Goal: Information Seeking & Learning: Learn about a topic

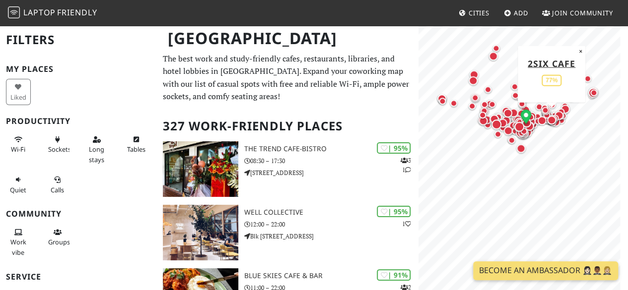
drag, startPoint x: 549, startPoint y: 185, endPoint x: 544, endPoint y: 111, distance: 73.6
click at [544, 111] on div "Map marker" at bounding box center [551, 120] width 20 height 20
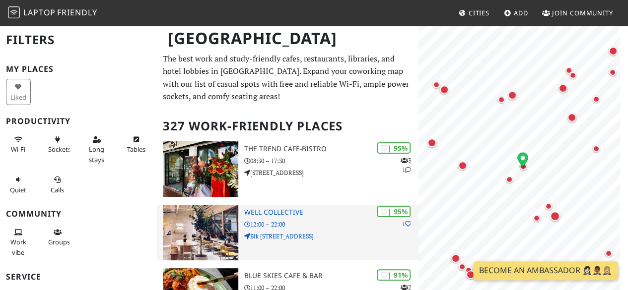
click at [326, 220] on p "12:00 – 22:00" at bounding box center [331, 224] width 174 height 9
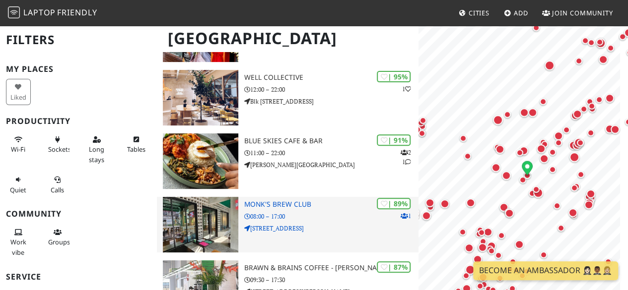
click at [342, 223] on div "| 89% 1 Monk's Brew Club 08:00 – 17:00 [STREET_ADDRESS]" at bounding box center [331, 225] width 174 height 56
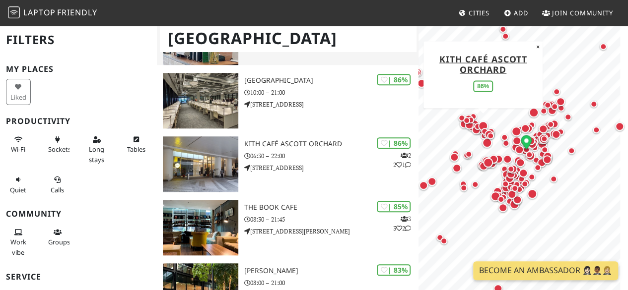
scroll to position [387, 0]
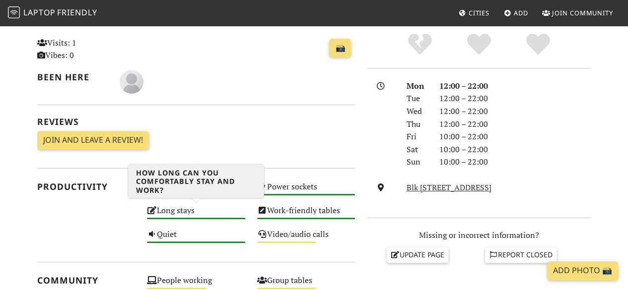
scroll to position [230, 0]
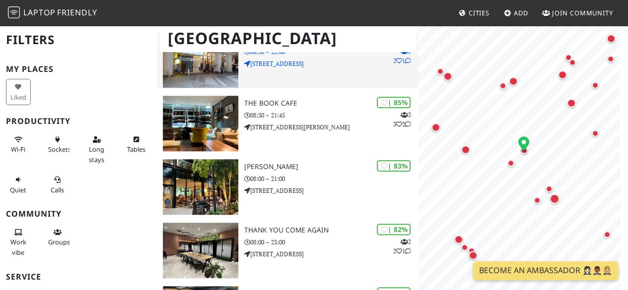
scroll to position [503, 0]
